Goal: Information Seeking & Learning: Learn about a topic

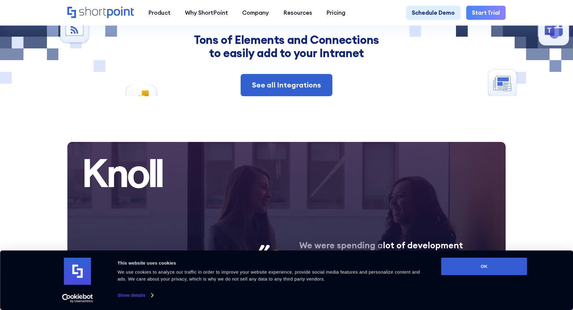
drag, startPoint x: 362, startPoint y: 183, endPoint x: 361, endPoint y: 193, distance: 10.6
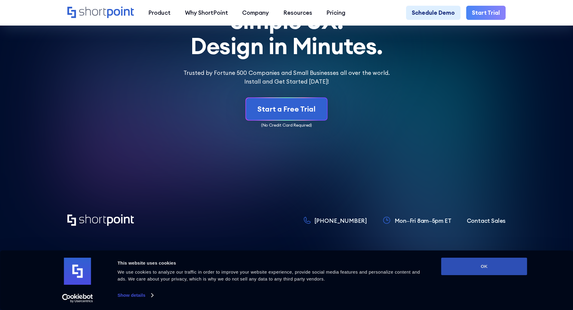
click at [469, 262] on button "OK" at bounding box center [484, 266] width 86 height 17
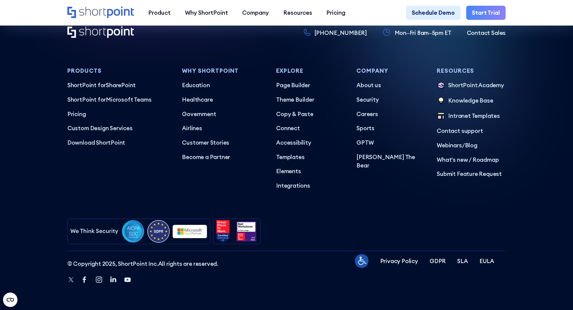
scroll to position [3573, 0]
click at [394, 259] on p "Privacy Policy" at bounding box center [399, 261] width 38 height 9
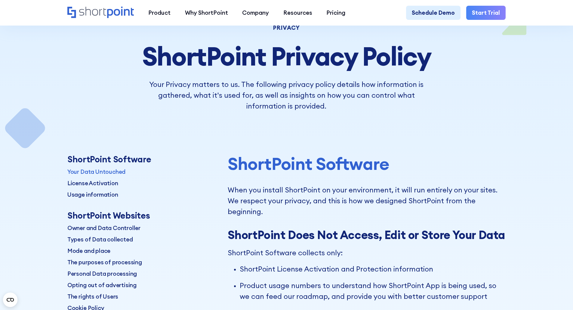
scroll to position [120, 0]
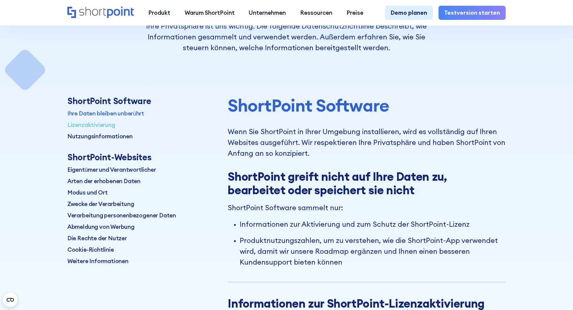
click at [87, 125] on font "Lizenzaktivierung" at bounding box center [91, 124] width 48 height 7
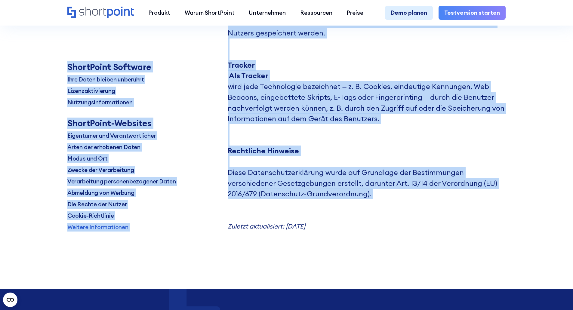
scroll to position [7511, 0]
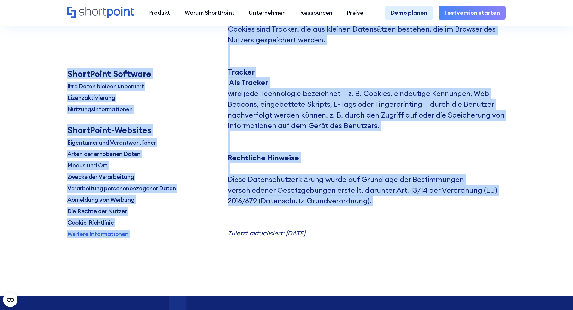
drag, startPoint x: 85, startPoint y: 112, endPoint x: 400, endPoint y: 88, distance: 316.4
copy div "LoremIpsum-Dolorsitametconsectet Adip Elitseddoeiu tem inc utlabor. Etd magnaal…"
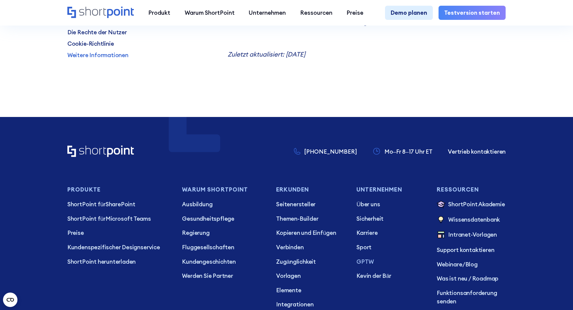
scroll to position [7692, 0]
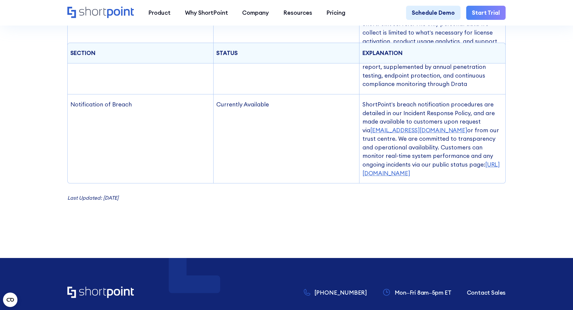
scroll to position [710, 0]
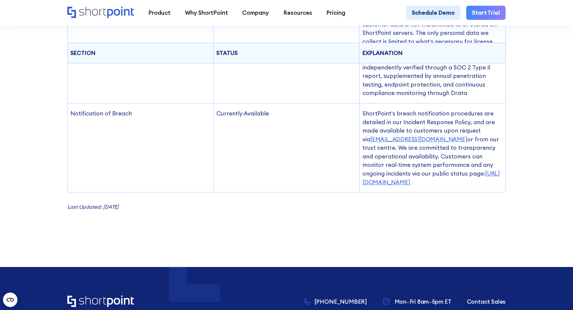
drag, startPoint x: 81, startPoint y: 51, endPoint x: 461, endPoint y: 178, distance: 401.6
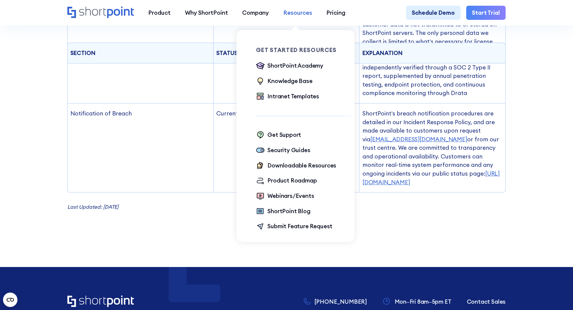
copy div "ShortPoint General Data Protection Regulation (GDPR) Practices At ShortPoint, p…"
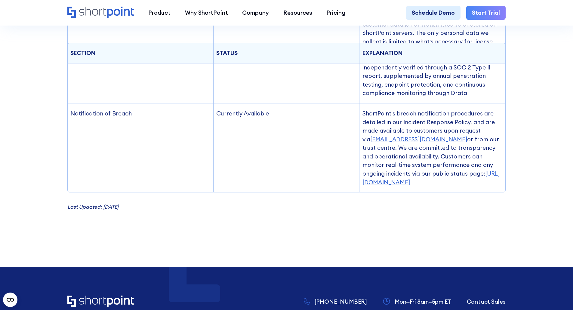
drag, startPoint x: 435, startPoint y: 203, endPoint x: 438, endPoint y: 200, distance: 4.7
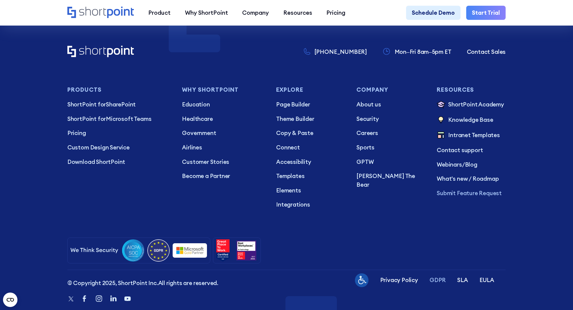
scroll to position [981, 0]
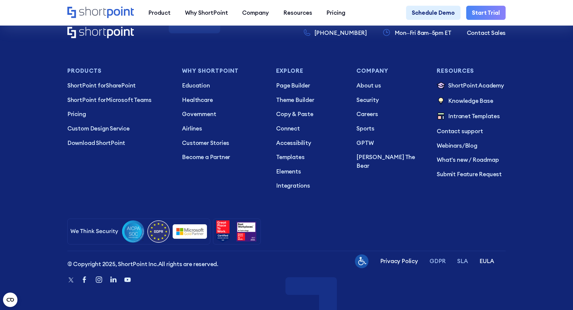
click at [464, 259] on p "SLA" at bounding box center [462, 261] width 11 height 9
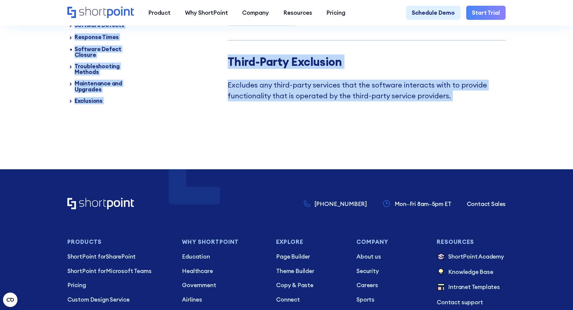
scroll to position [3999, 0]
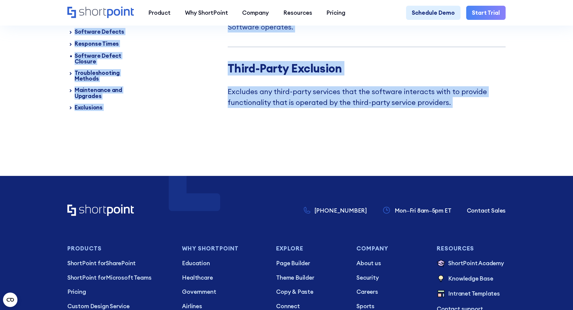
drag, startPoint x: 133, startPoint y: 111, endPoint x: 466, endPoint y: 114, distance: 332.6
copy div "Support Level Agreement You will get support from the talented engineers and de…"
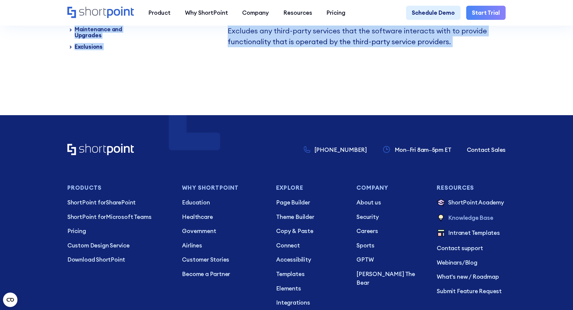
scroll to position [4149, 0]
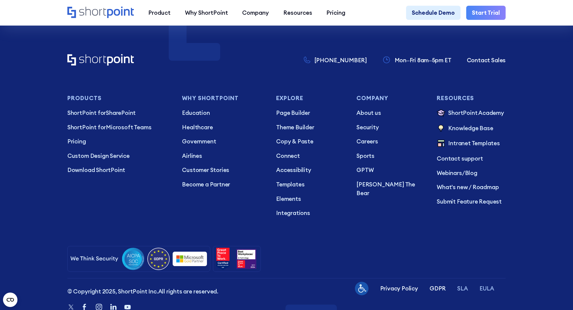
click at [490, 293] on p "EULA" at bounding box center [486, 288] width 15 height 9
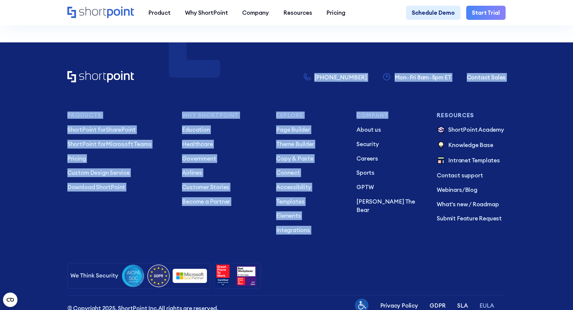
scroll to position [3697, 0]
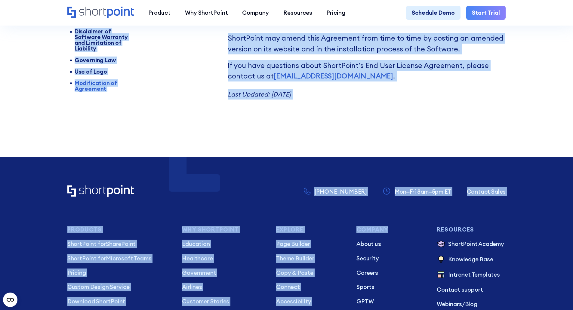
drag, startPoint x: 121, startPoint y: 116, endPoint x: 410, endPoint y: 126, distance: 289.2
copy div "Lor Ipsu Dolorsi Ametconse Adi Elit Seddoei Temporinc Utlab et Dolorem; Aliquae…"
